Goal: Information Seeking & Learning: Learn about a topic

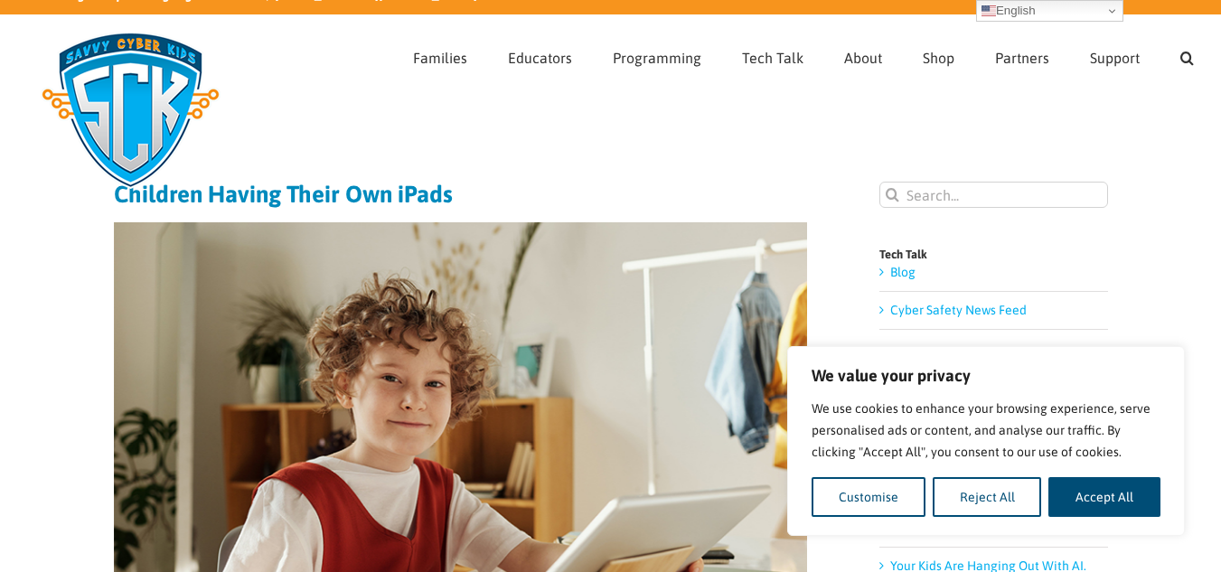
scroll to position [24, 0]
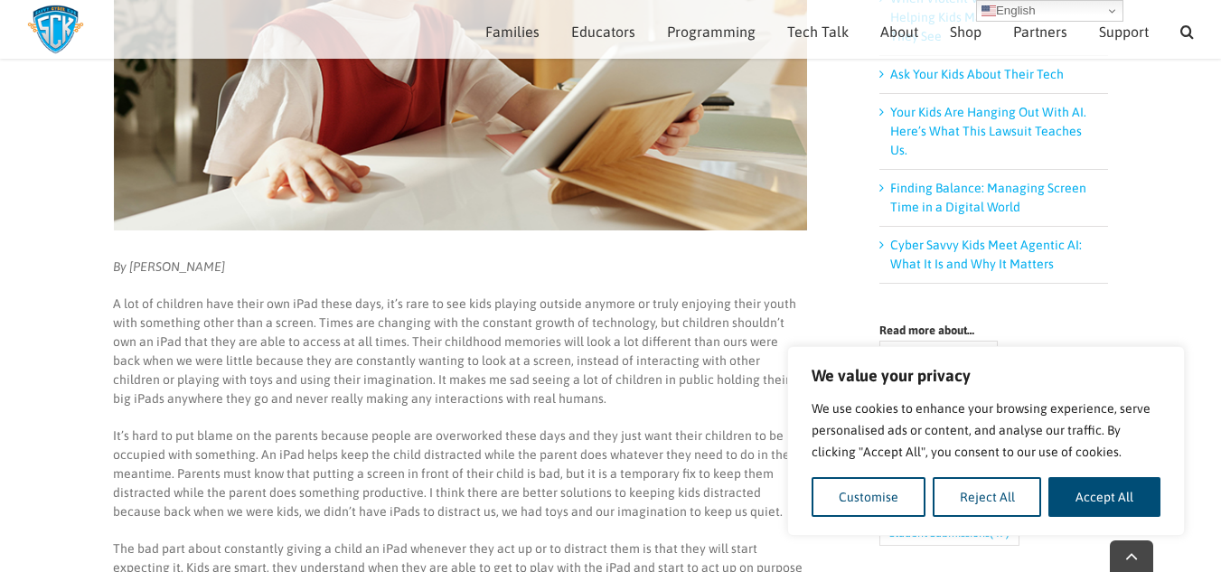
scroll to position [458, 0]
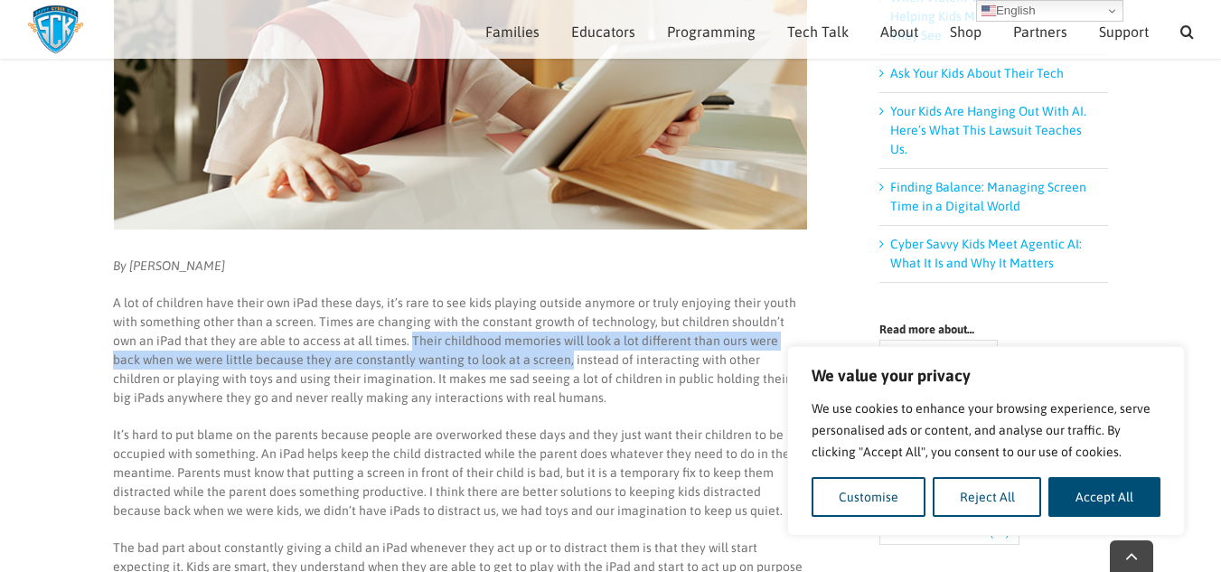
drag, startPoint x: 383, startPoint y: 342, endPoint x: 538, endPoint y: 361, distance: 155.7
click at [538, 361] on p "A lot of children have their own iPad these days, it’s rare to see kids playing…" at bounding box center [459, 351] width 693 height 114
copy p "Their childhood memories will look a lot different than ours were back when we …"
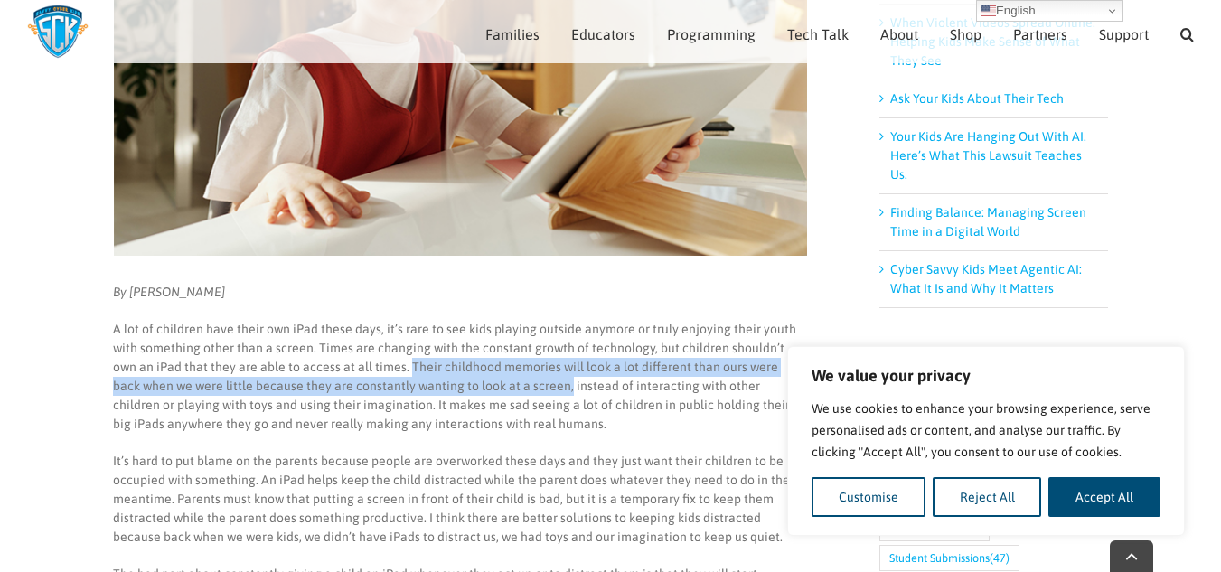
scroll to position [526, 0]
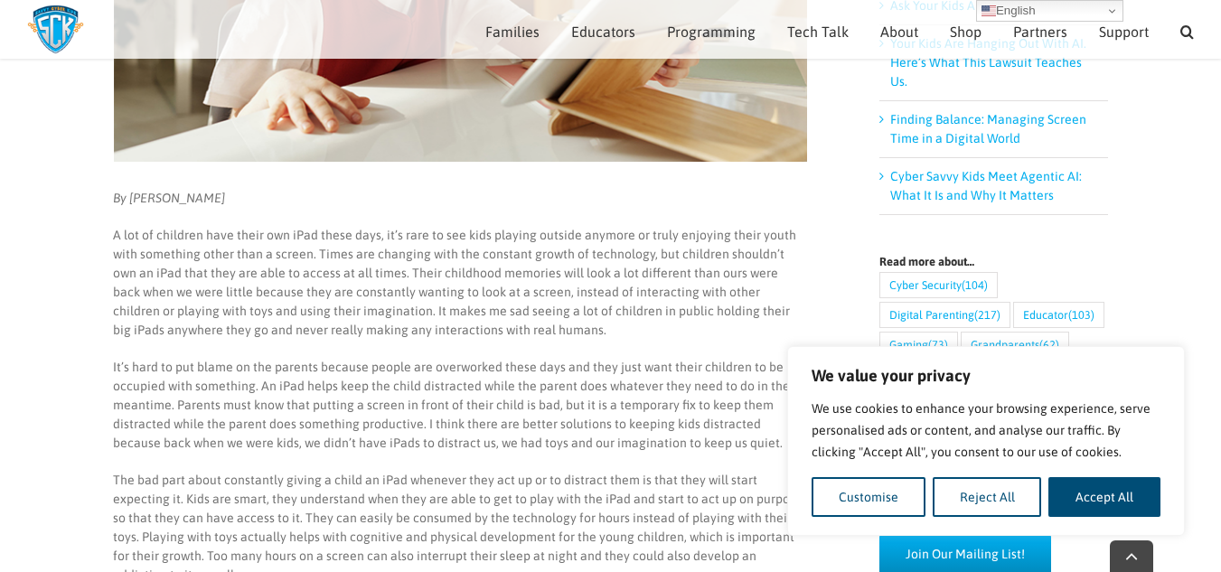
click at [212, 206] on p "By [PERSON_NAME]" at bounding box center [459, 198] width 693 height 19
click at [194, 193] on em "By [PERSON_NAME]" at bounding box center [169, 198] width 112 height 14
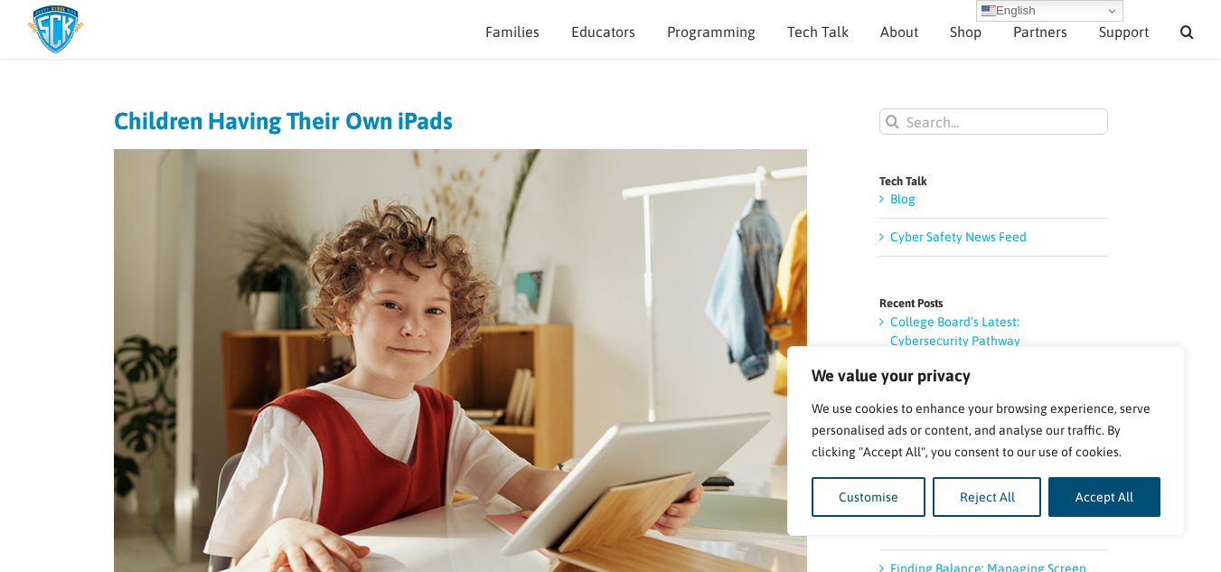
scroll to position [0, 0]
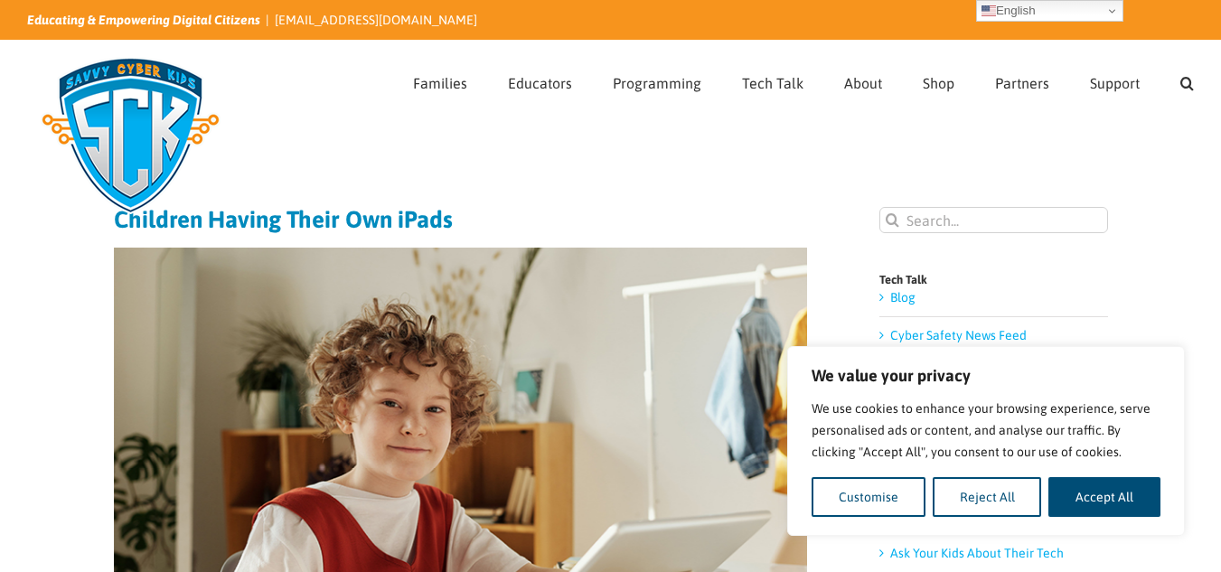
click at [322, 223] on h1 "Children Having Their Own iPads" at bounding box center [460, 219] width 693 height 25
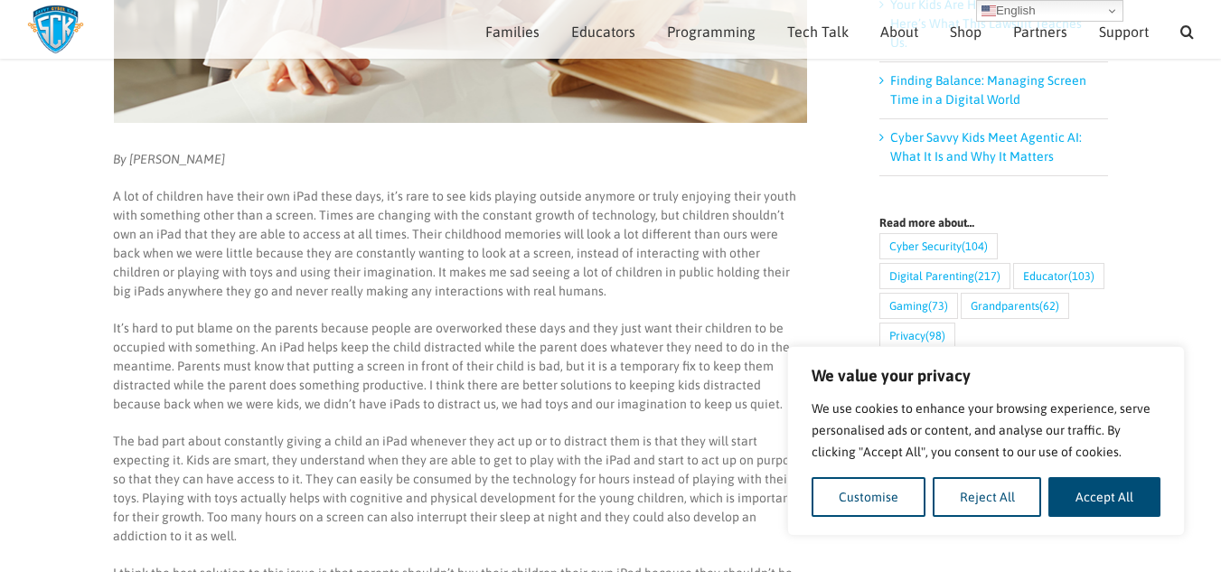
scroll to position [564, 0]
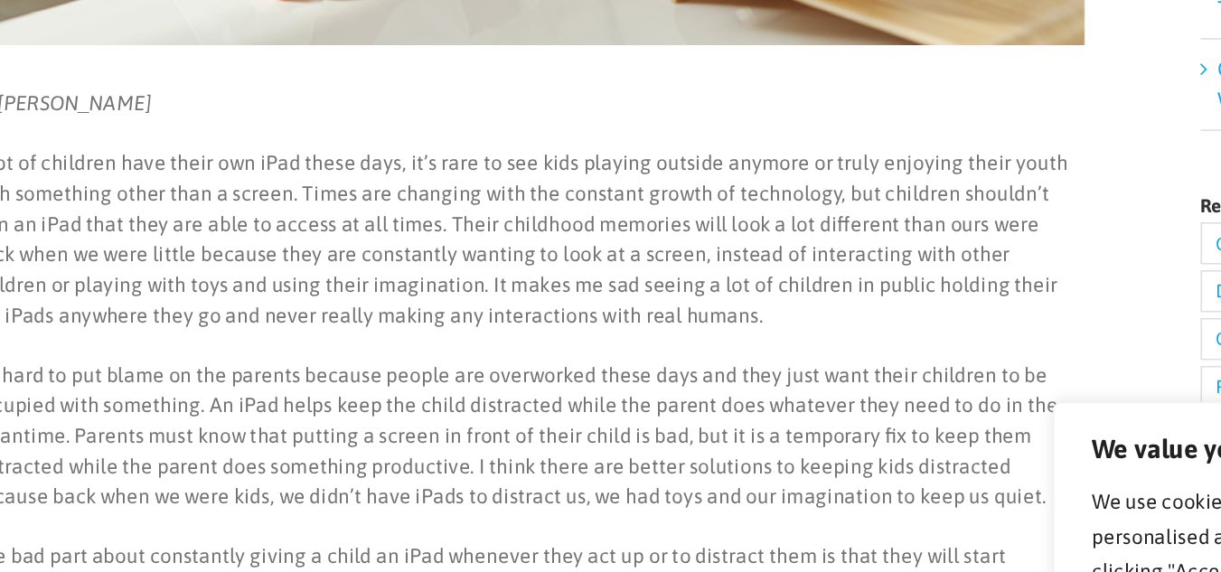
drag, startPoint x: 379, startPoint y: 235, endPoint x: 533, endPoint y: 255, distance: 154.9
click at [533, 255] on p "A lot of children have their own iPad these days, it’s rare to see kids playing…" at bounding box center [459, 245] width 693 height 114
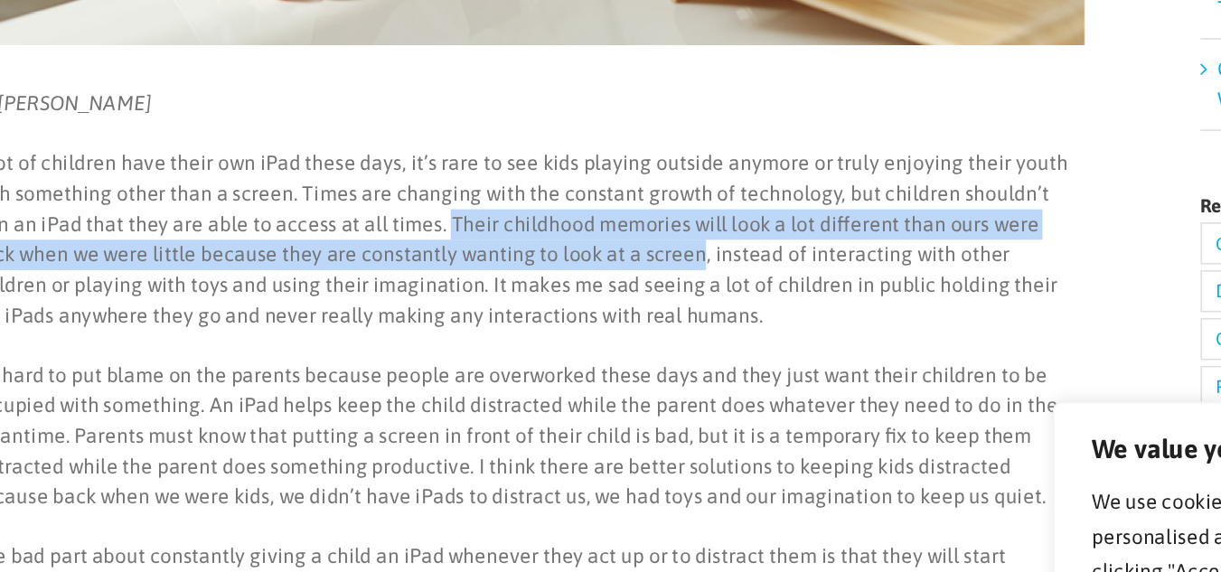
drag, startPoint x: 380, startPoint y: 234, endPoint x: 534, endPoint y: 256, distance: 155.1
click at [534, 256] on p "A lot of children have their own iPad these days, it’s rare to see kids playing…" at bounding box center [459, 245] width 693 height 114
copy p "Their childhood memories will look a lot different than ours were back when we …"
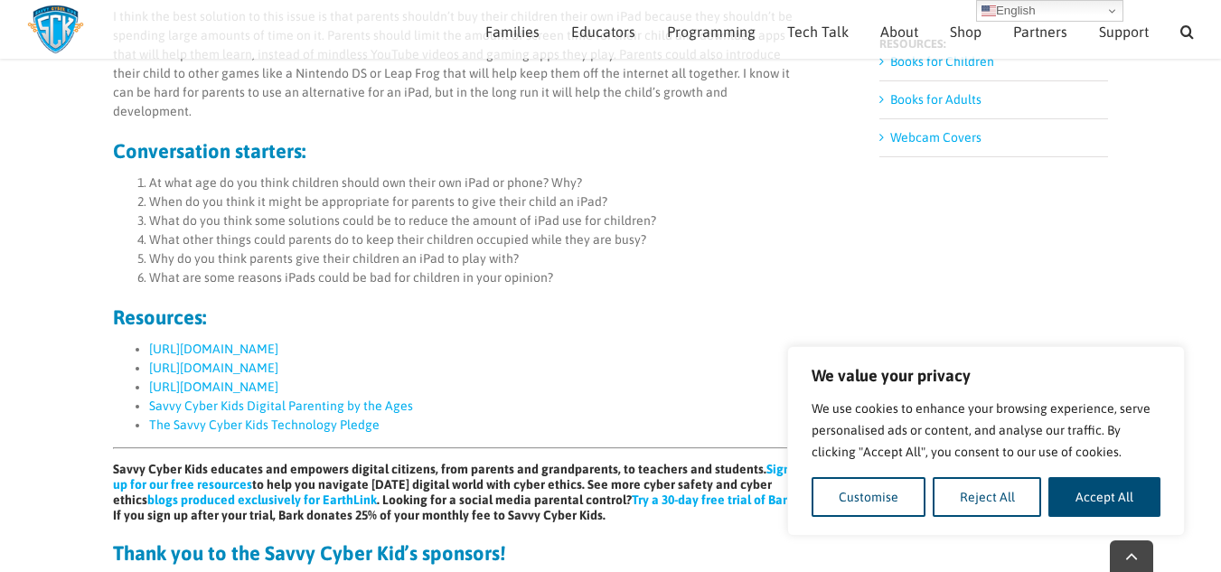
scroll to position [1122, 0]
click at [278, 341] on link "[URL][DOMAIN_NAME]" at bounding box center [213, 348] width 129 height 14
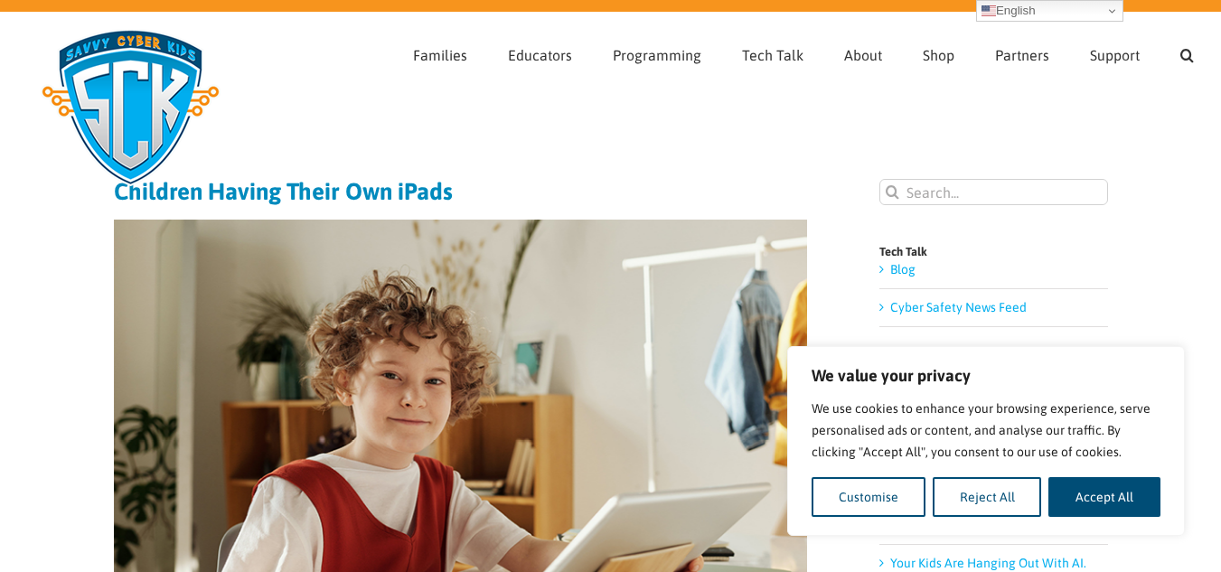
scroll to position [0, 0]
